Goal: Communication & Community: Ask a question

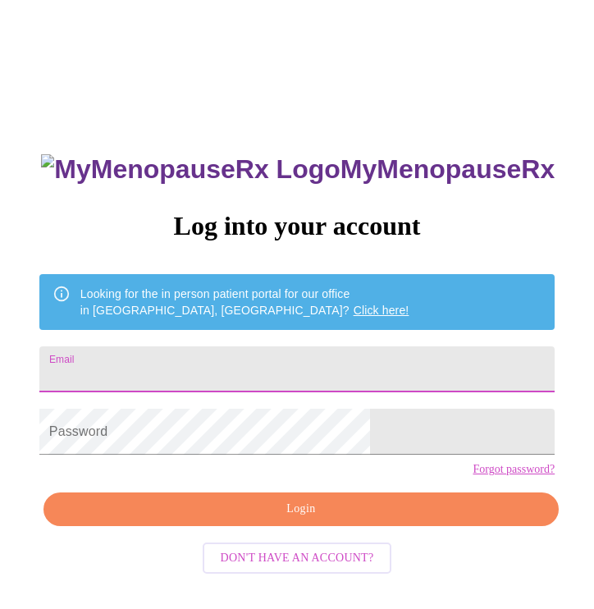
type input "[EMAIL_ADDRESS][DOMAIN_NAME]"
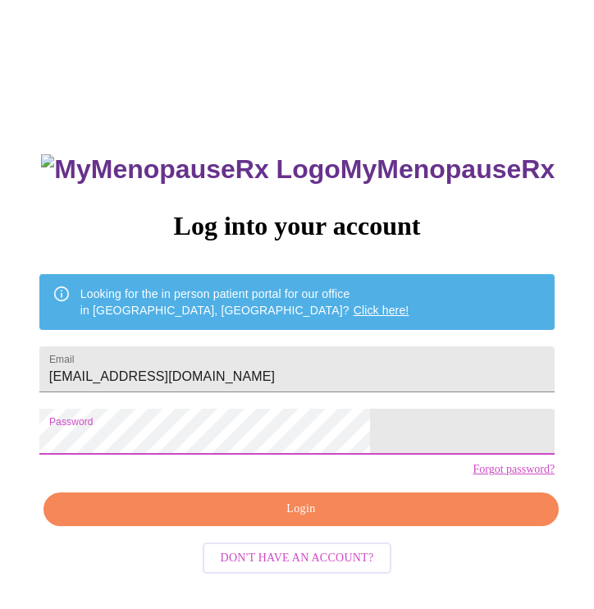
click at [221, 520] on span "Login" at bounding box center [301, 509] width 478 height 21
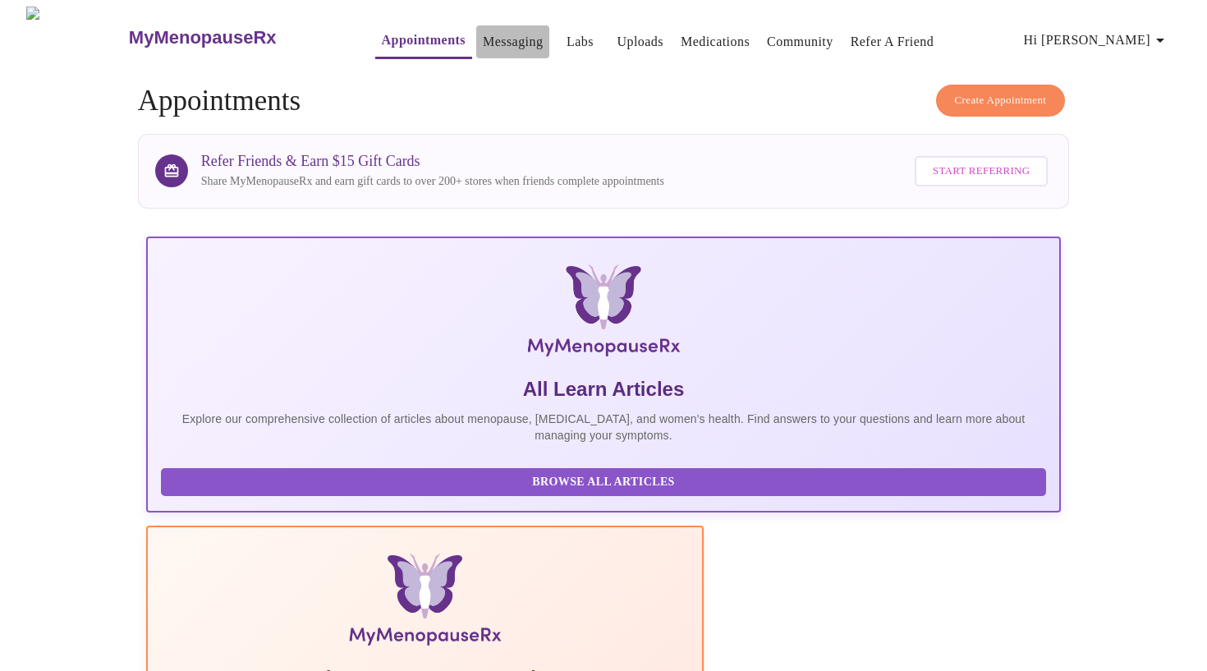
click at [483, 34] on link "Messaging" at bounding box center [513, 41] width 60 height 23
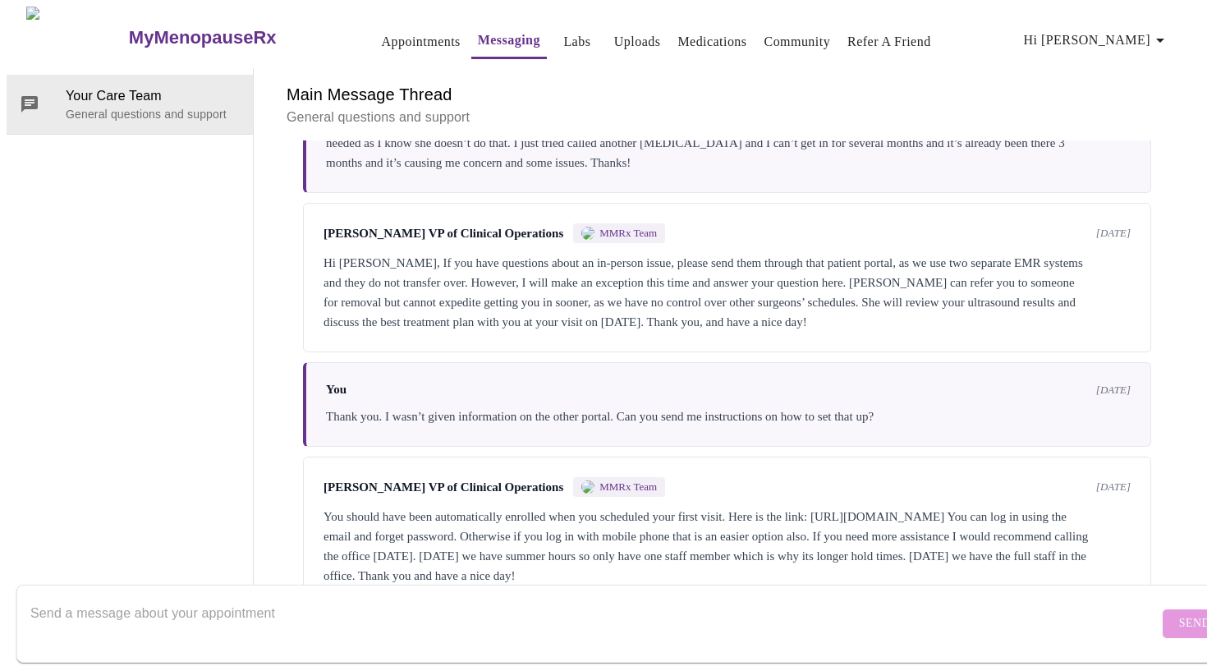
scroll to position [5326, 0]
click at [369, 602] on textarea "Send a message about your appointment" at bounding box center [594, 623] width 1128 height 53
type textarea "Hi, I have received notifications to schedule a follow-up but I have one on 11/…"
click at [593, 608] on span "Send" at bounding box center [1194, 623] width 31 height 21
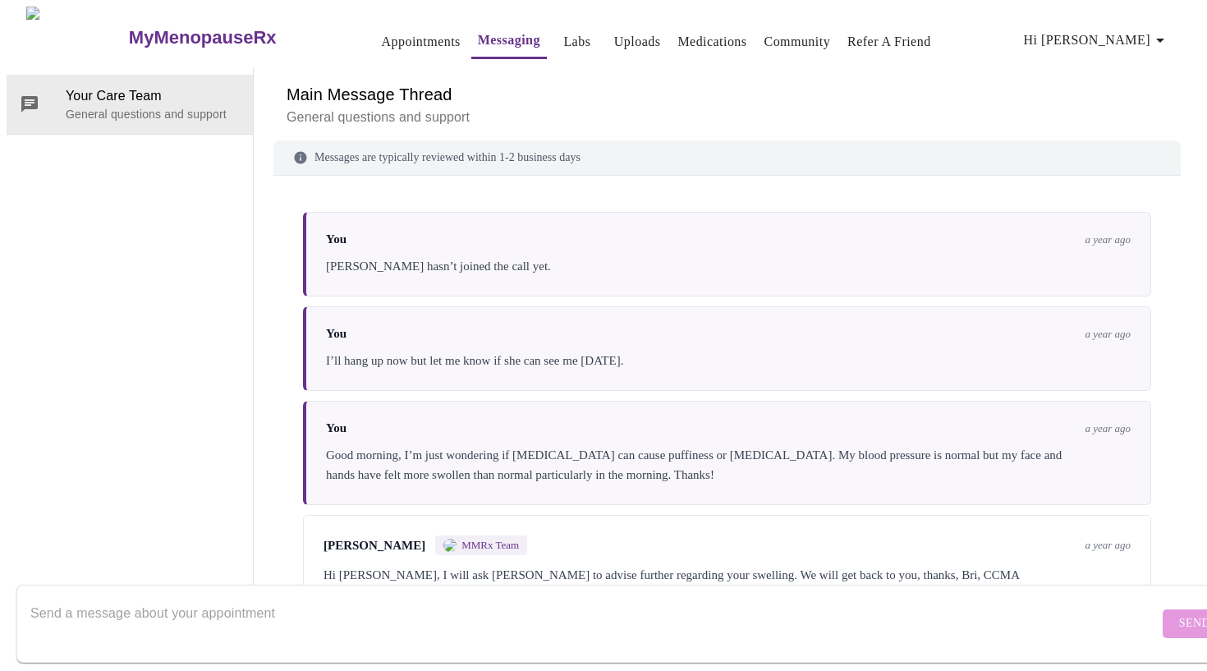
scroll to position [0, 0]
click at [593, 29] on span "Hi [PERSON_NAME]" at bounding box center [1097, 40] width 146 height 23
click at [593, 130] on li "Log out" at bounding box center [1140, 123] width 76 height 30
